Goal: Find contact information: Find phone

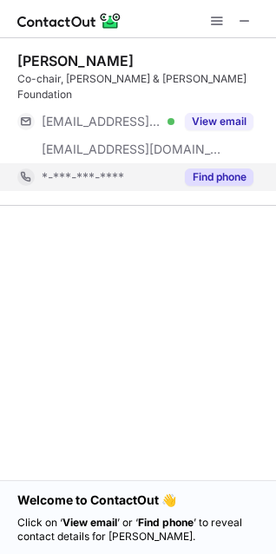
click at [208, 169] on button "Find phone" at bounding box center [219, 177] width 69 height 17
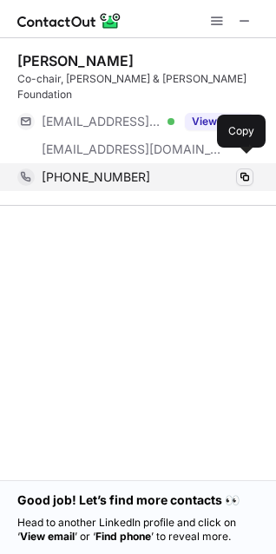
click at [247, 170] on span at bounding box center [245, 177] width 14 height 14
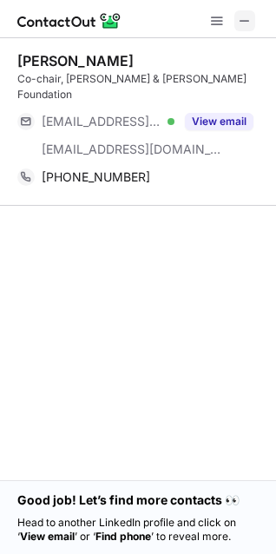
click at [241, 23] on span at bounding box center [245, 21] width 14 height 14
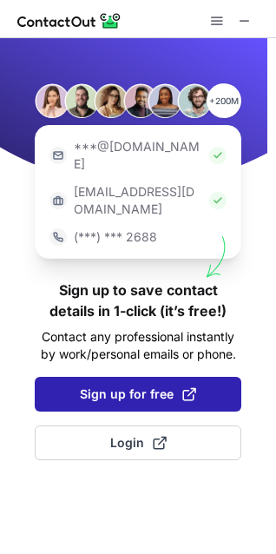
click at [118, 386] on span "Sign up for free" at bounding box center [138, 394] width 116 height 17
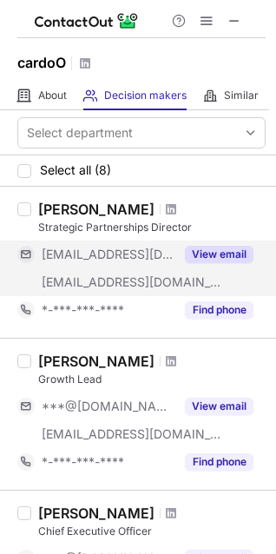
click at [223, 252] on button "View email" at bounding box center [219, 254] width 69 height 17
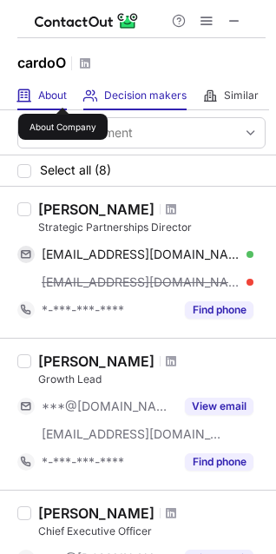
click at [63, 92] on span "About" at bounding box center [52, 96] width 29 height 14
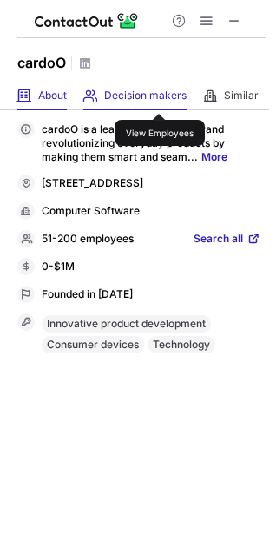
click at [152, 91] on span "Decision makers" at bounding box center [145, 96] width 83 height 14
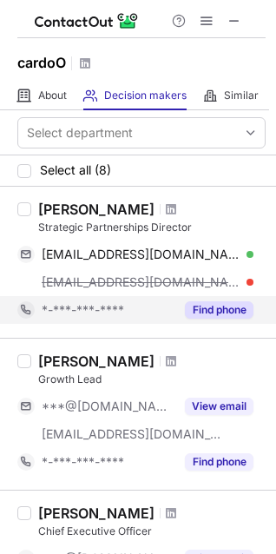
click at [208, 305] on button "Find phone" at bounding box center [219, 310] width 69 height 17
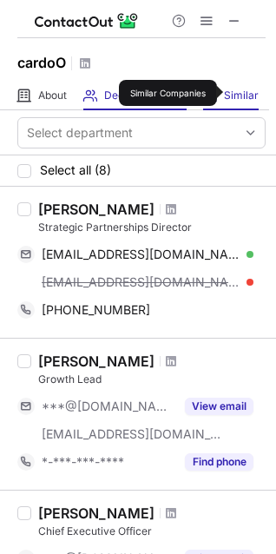
click at [230, 93] on span "Similar" at bounding box center [241, 96] width 35 height 14
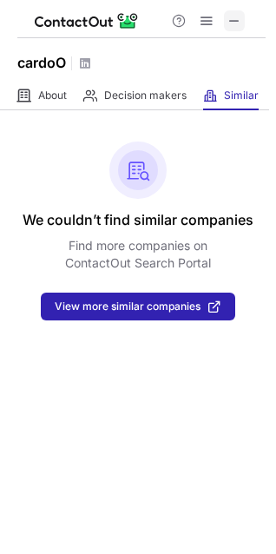
click at [241, 19] on span at bounding box center [235, 21] width 14 height 14
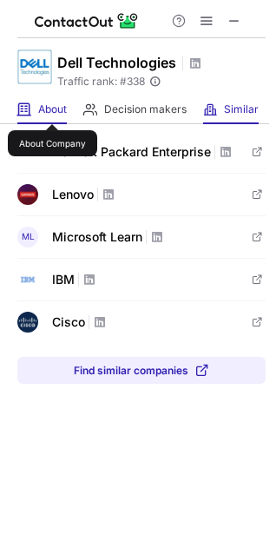
click at [52, 109] on span "About" at bounding box center [52, 110] width 29 height 14
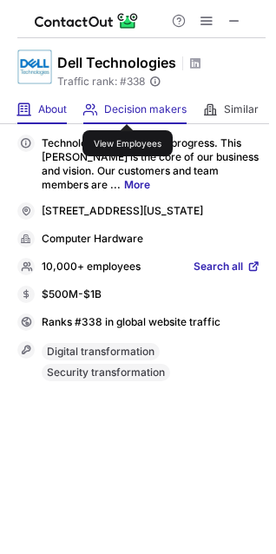
click at [128, 109] on span "Decision makers" at bounding box center [145, 110] width 83 height 14
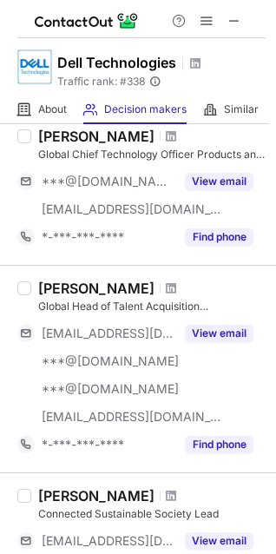
scroll to position [869, 0]
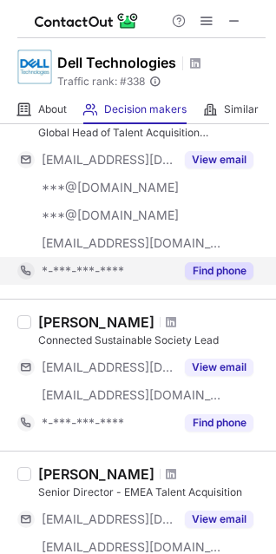
click at [230, 282] on div "Find phone" at bounding box center [214, 271] width 79 height 28
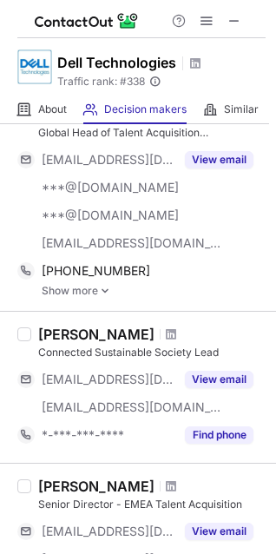
click at [105, 289] on img at bounding box center [105, 291] width 10 height 12
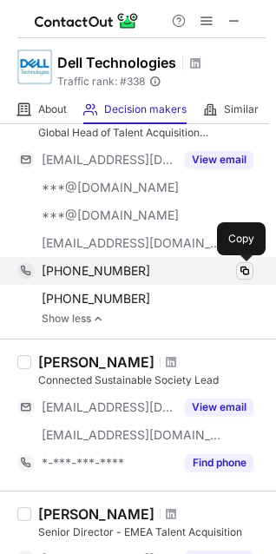
click at [249, 266] on span at bounding box center [245, 271] width 14 height 14
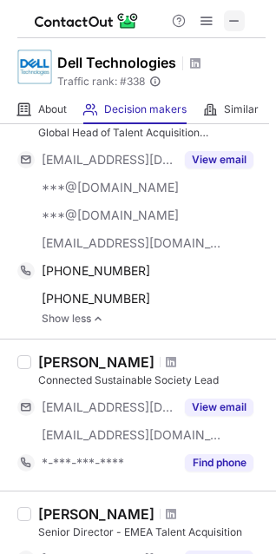
click at [241, 14] on span at bounding box center [235, 21] width 14 height 14
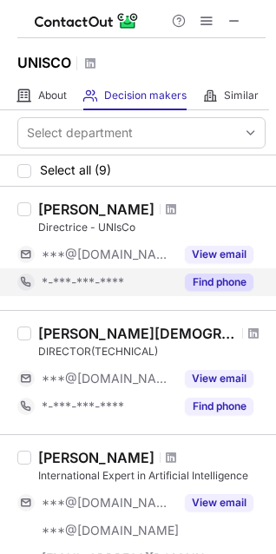
click at [190, 277] on button "Find phone" at bounding box center [219, 282] width 69 height 17
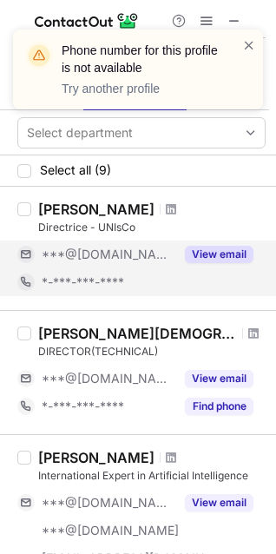
click at [215, 256] on button "View email" at bounding box center [219, 254] width 69 height 17
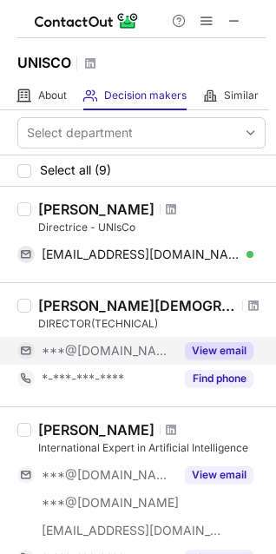
click at [227, 360] on div "View email" at bounding box center [214, 351] width 79 height 28
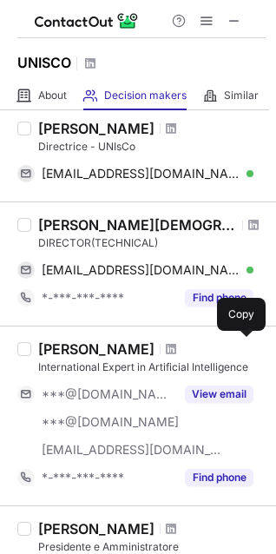
scroll to position [82, 0]
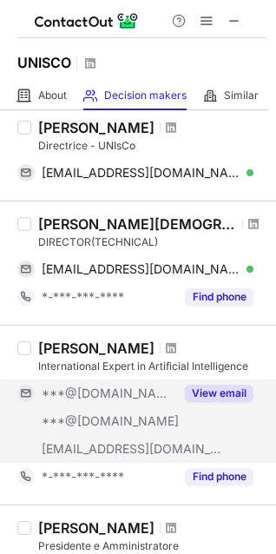
click at [225, 402] on div "View email" at bounding box center [214, 394] width 79 height 28
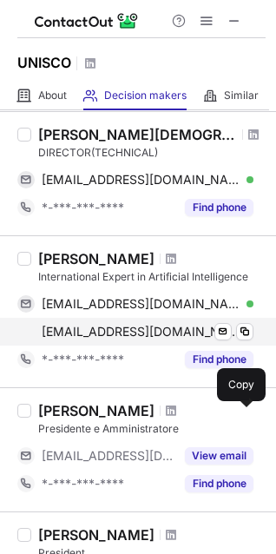
scroll to position [172, 0]
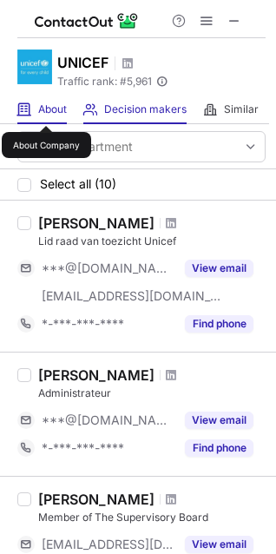
click at [46, 110] on span "About" at bounding box center [52, 110] width 29 height 14
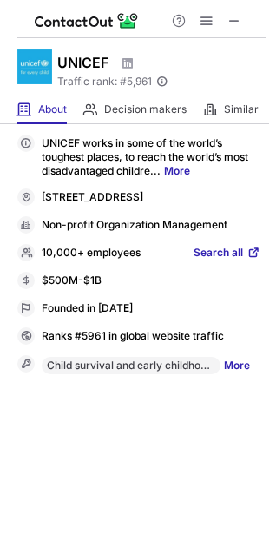
click at [83, 104] on div "About About Company Decision makers View Employees Similar Similar Companies" at bounding box center [134, 110] width 269 height 29
click at [86, 107] on span at bounding box center [90, 110] width 14 height 14
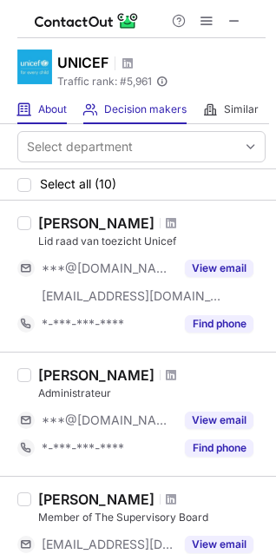
click at [52, 115] on span "About" at bounding box center [52, 110] width 29 height 14
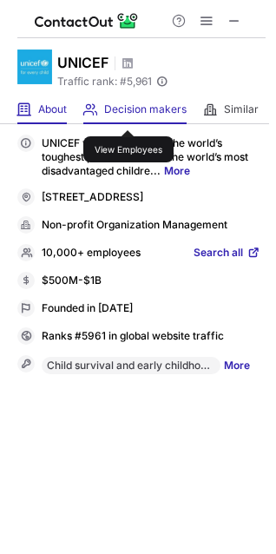
click at [129, 114] on span "Decision makers" at bounding box center [145, 110] width 83 height 14
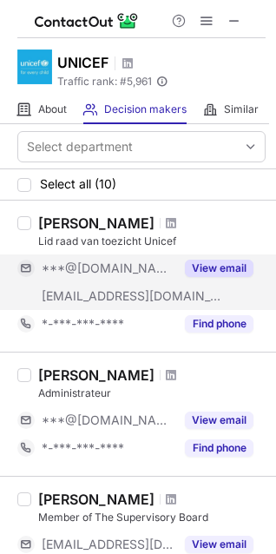
click at [205, 266] on button "View email" at bounding box center [219, 268] width 69 height 17
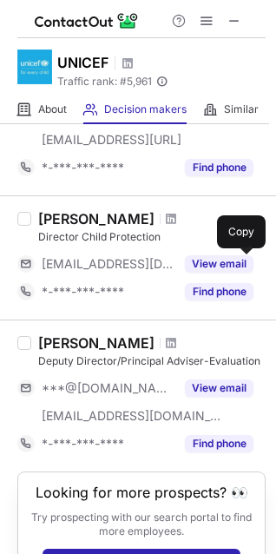
scroll to position [1257, 0]
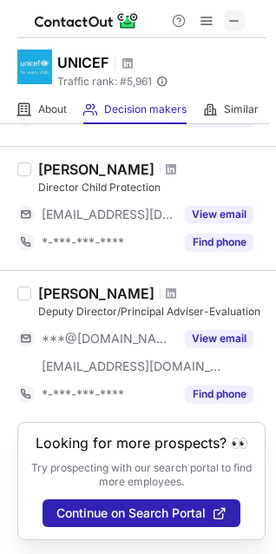
click at [241, 22] on span at bounding box center [235, 21] width 14 height 14
